Goal: Check status: Check status

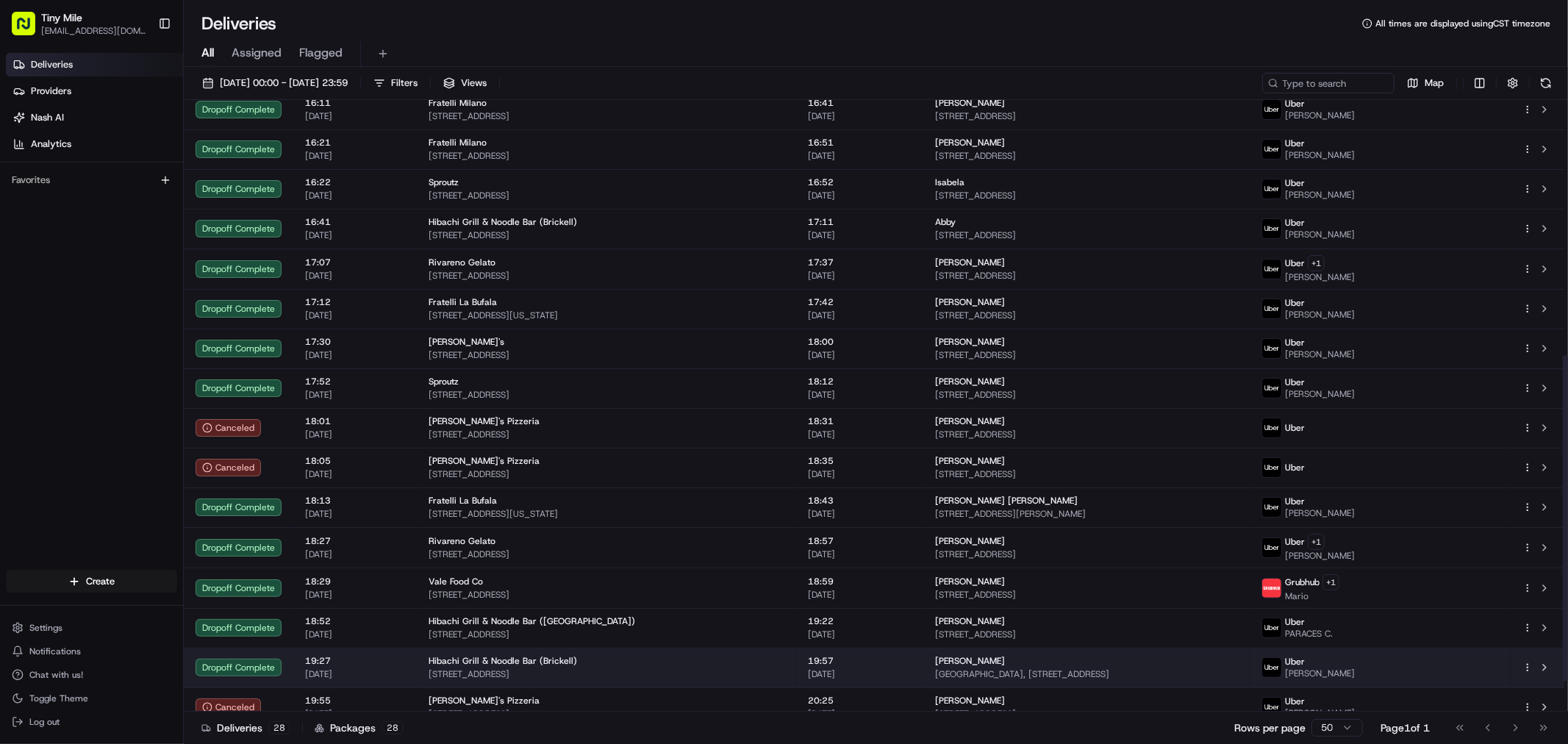
scroll to position [533, 0]
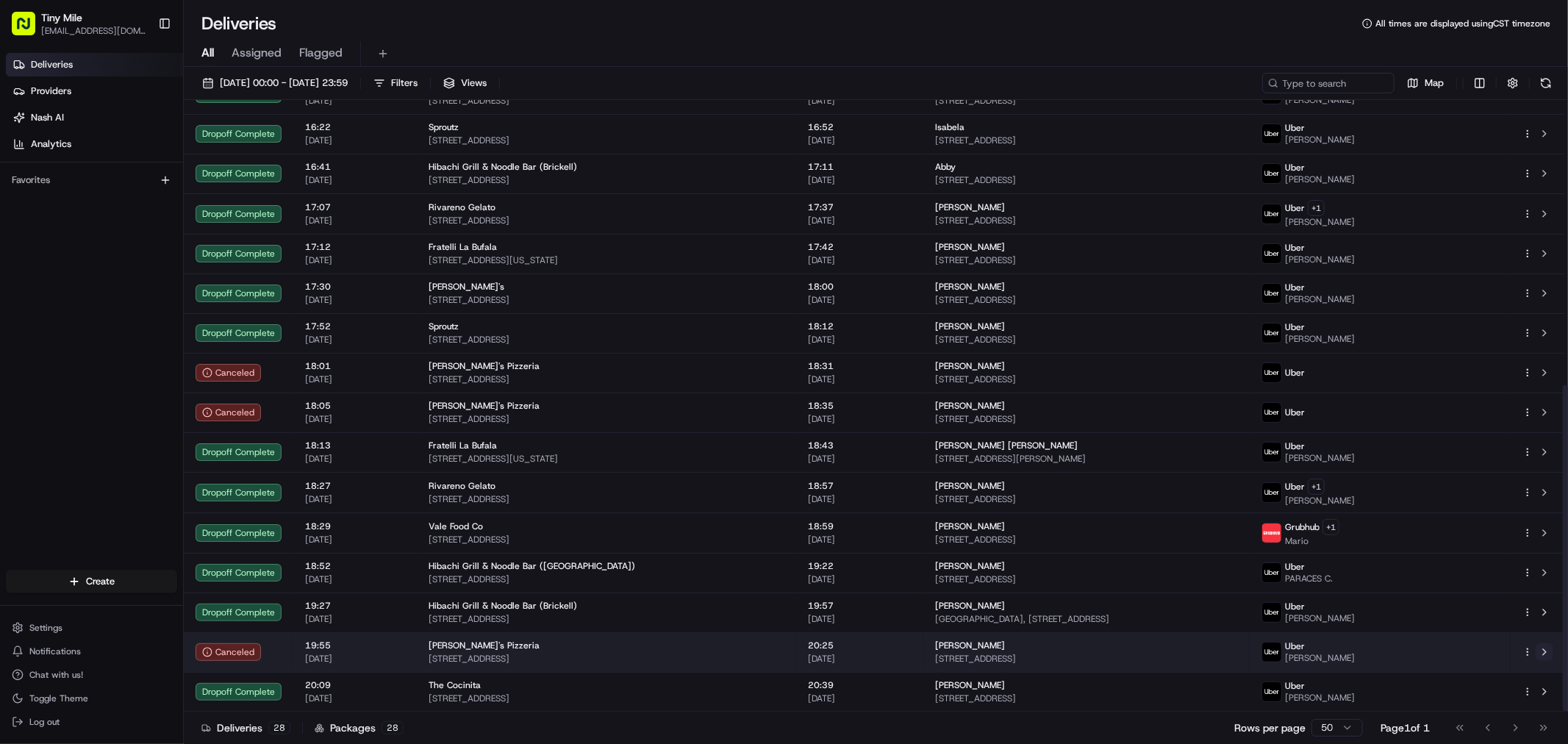
click at [572, 650] on button at bounding box center [1545, 652] width 18 height 18
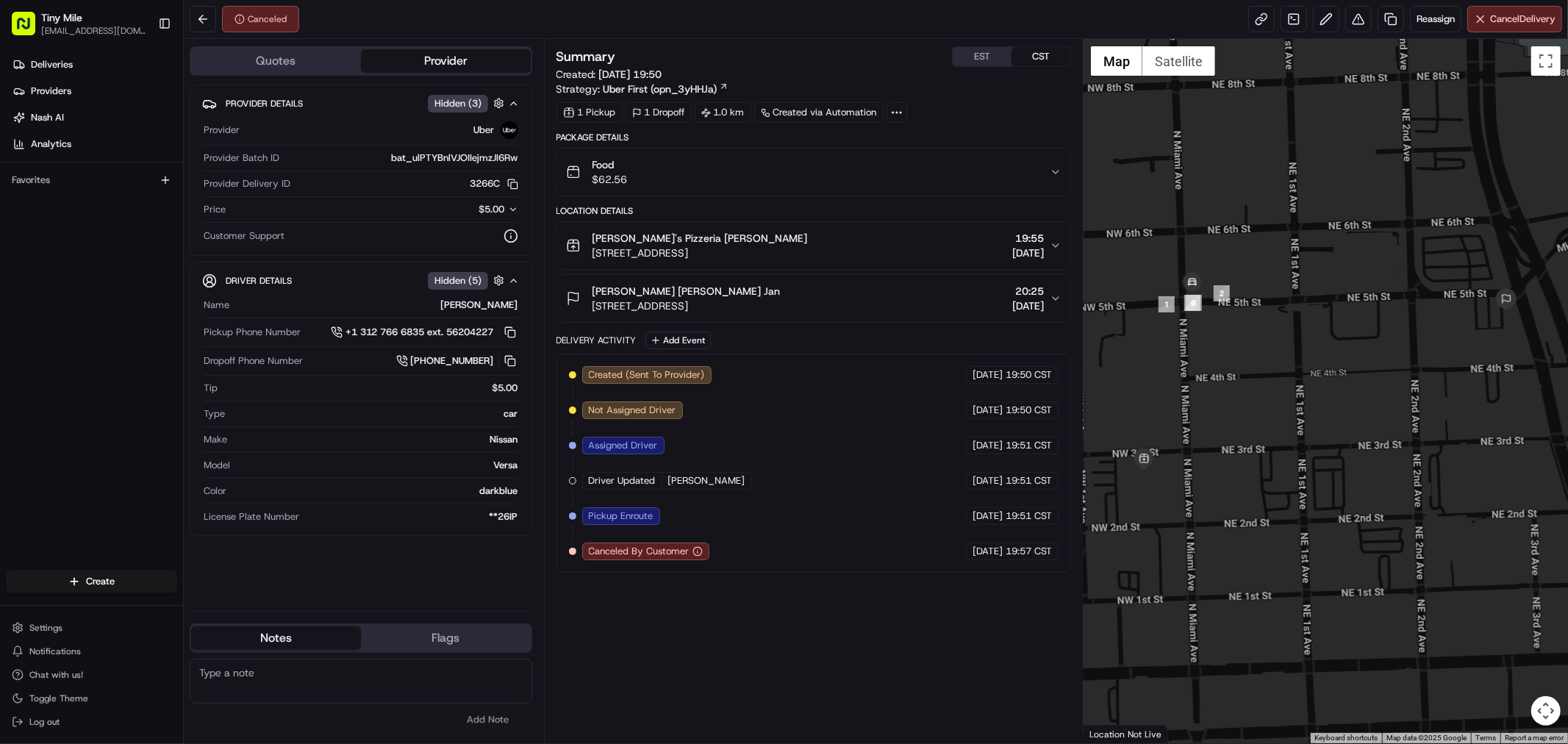
click at [848, 651] on div "Summary EST CST Created: [DATE] 19:50 Strategy: Uber First (opn_3yHHJa) 1 Picku…" at bounding box center [814, 391] width 514 height 690
drag, startPoint x: 644, startPoint y: 554, endPoint x: 916, endPoint y: 556, distance: 272.0
click at [834, 550] on div "Created (Sent To Provider) Uber [DATE] 19:50 CST Not Assigned Driver Uber [DATE…" at bounding box center [814, 463] width 489 height 194
click at [916, 556] on div "Created (Sent To Provider) Uber [DATE] 19:50 CST Not Assigned Driver Uber [DATE…" at bounding box center [814, 463] width 489 height 194
